Goal: Navigation & Orientation: Find specific page/section

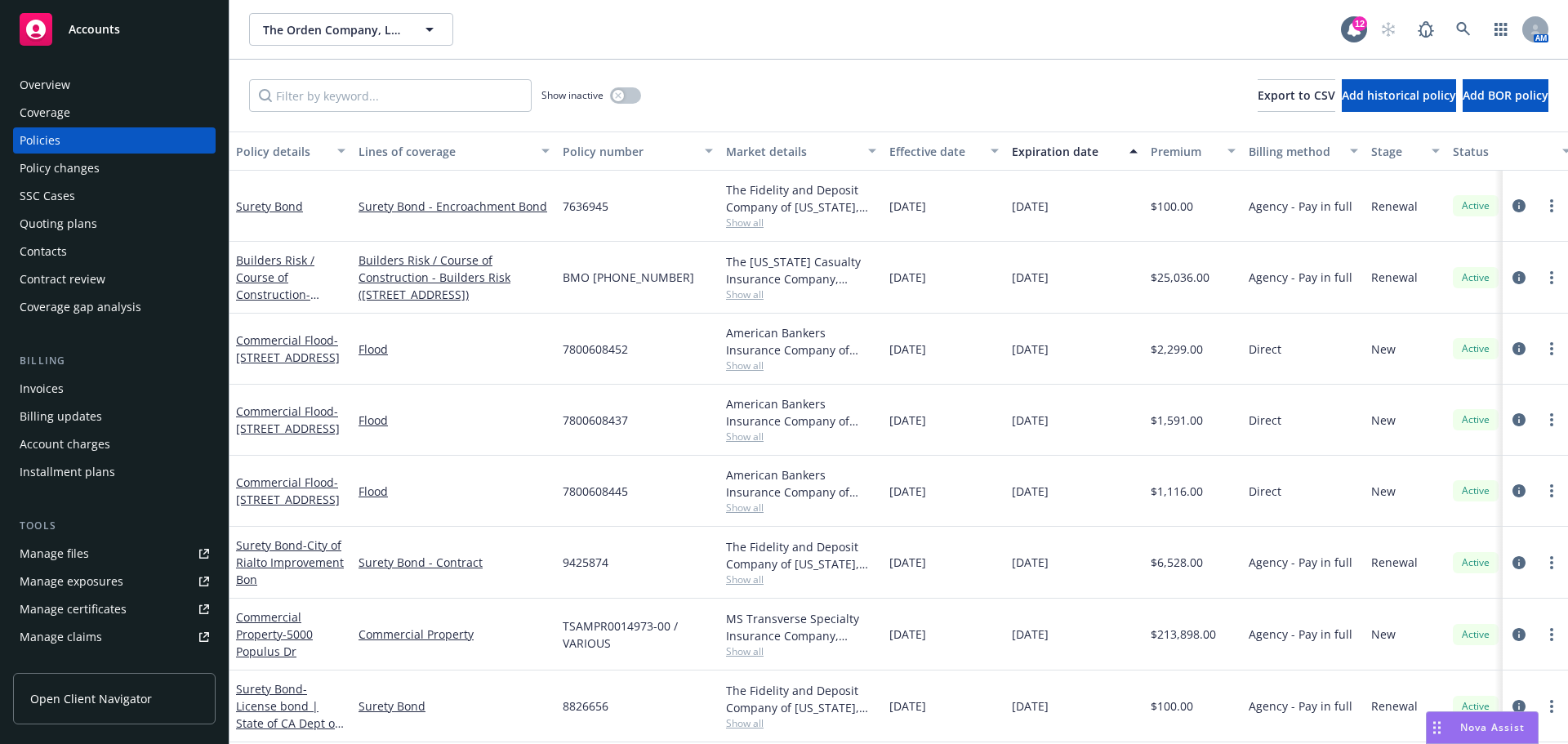
click at [67, 553] on div "Manage files" at bounding box center [55, 553] width 70 height 27
click at [109, 697] on span "Open Client Navigator" at bounding box center [90, 698] width 122 height 17
